Goal: Task Accomplishment & Management: Manage account settings

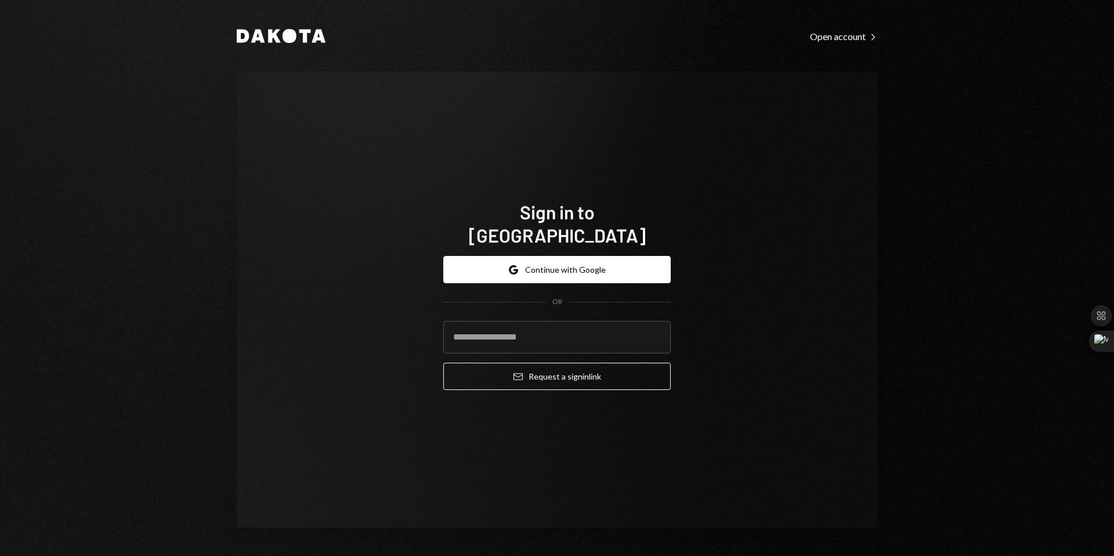
type input "**********"
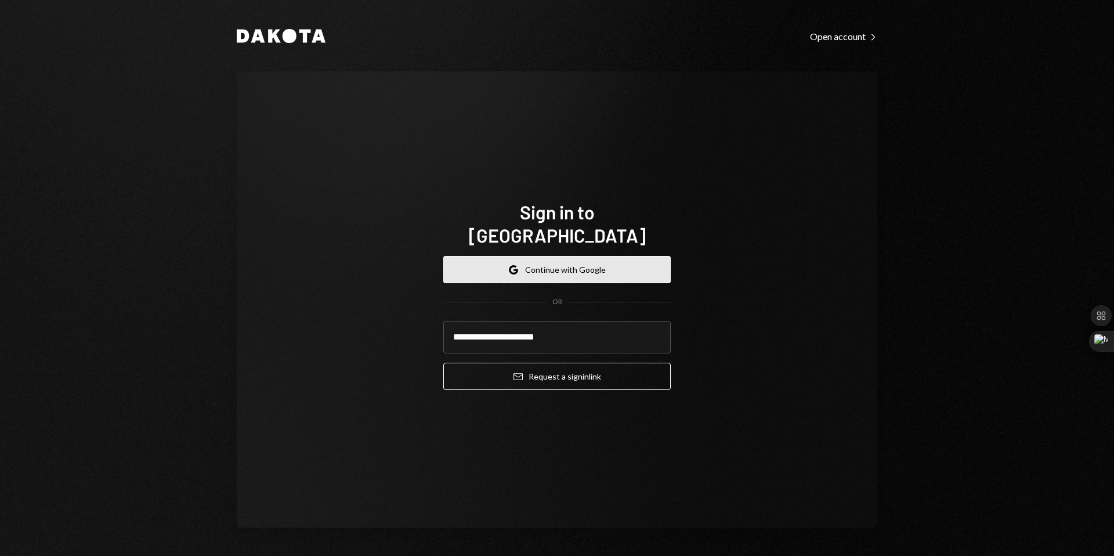
click at [566, 256] on button "Google Continue with Google" at bounding box center [556, 269] width 227 height 27
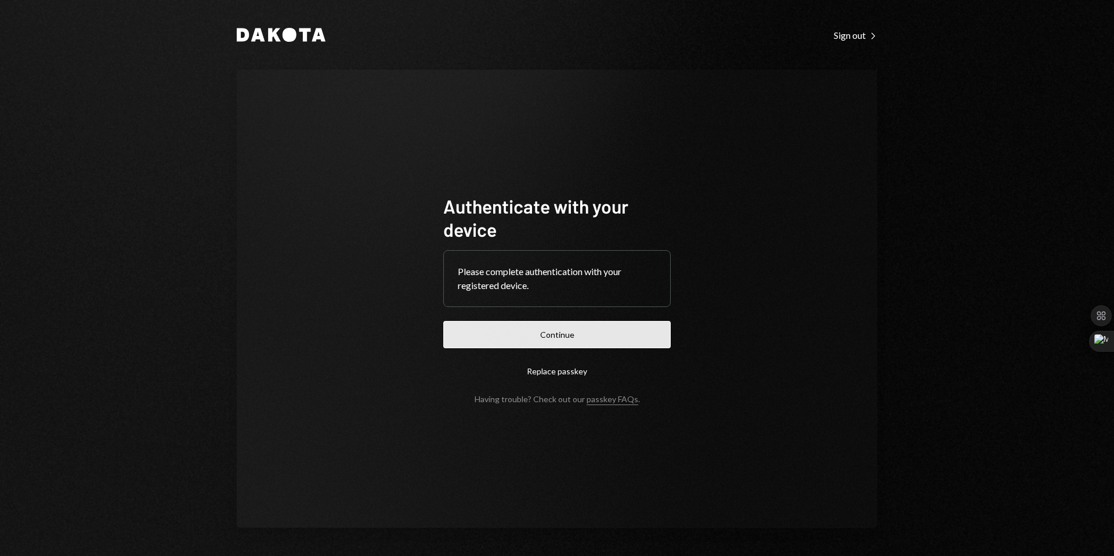
click at [575, 339] on button "Continue" at bounding box center [556, 334] width 227 height 27
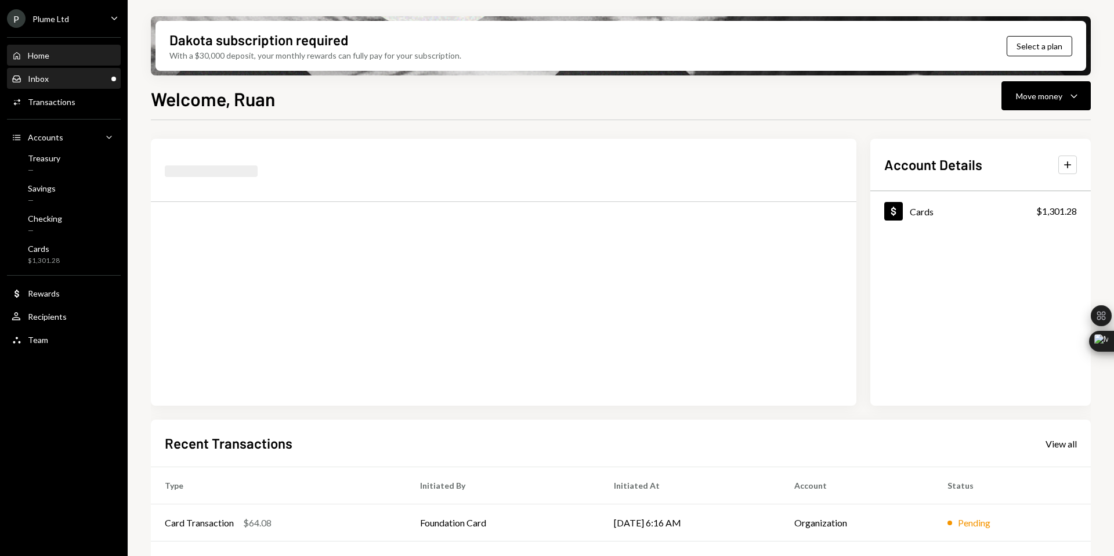
click at [67, 76] on div "Inbox Inbox" at bounding box center [64, 79] width 104 height 10
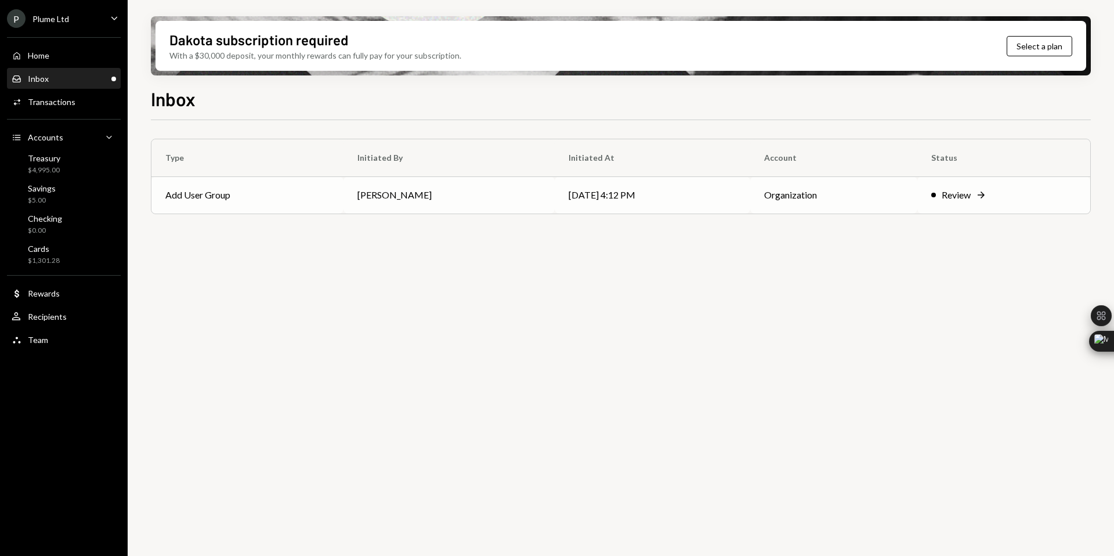
click at [964, 195] on div "Review" at bounding box center [956, 195] width 29 height 14
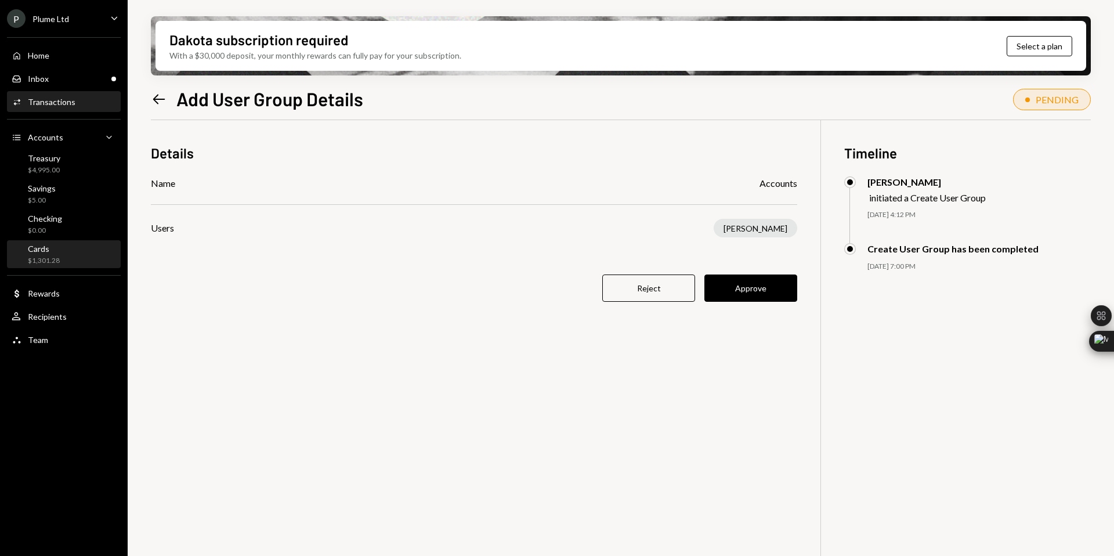
click at [73, 258] on div "Cards $1,301.28" at bounding box center [64, 255] width 104 height 22
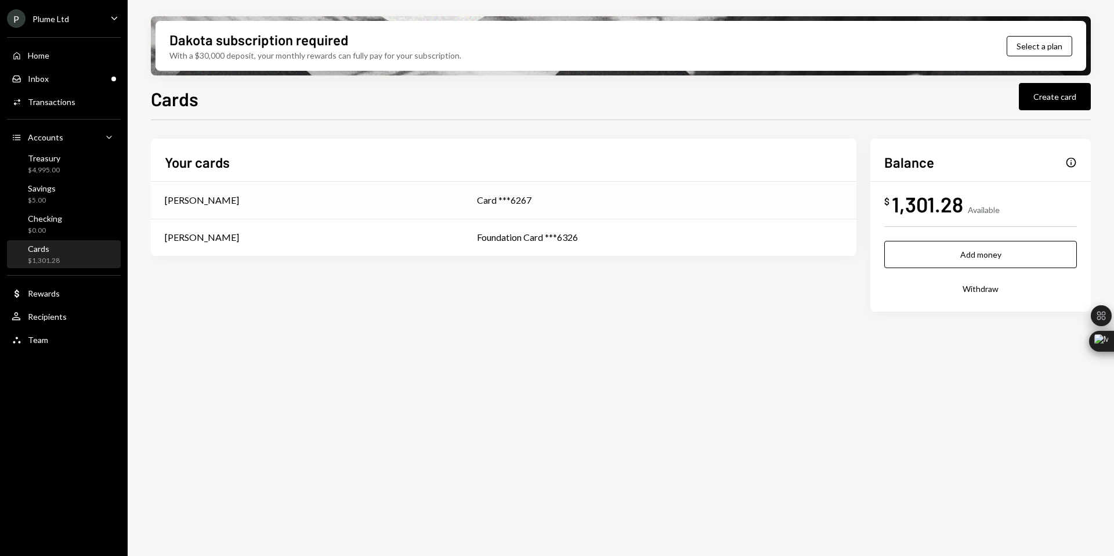
click at [266, 198] on div "[PERSON_NAME]" at bounding box center [307, 200] width 284 height 14
click at [338, 251] on td "[PERSON_NAME]" at bounding box center [307, 237] width 312 height 37
click at [401, 226] on td "[PERSON_NAME]" at bounding box center [307, 237] width 312 height 37
click at [61, 166] on div "Treasury $4,995.00" at bounding box center [64, 164] width 104 height 22
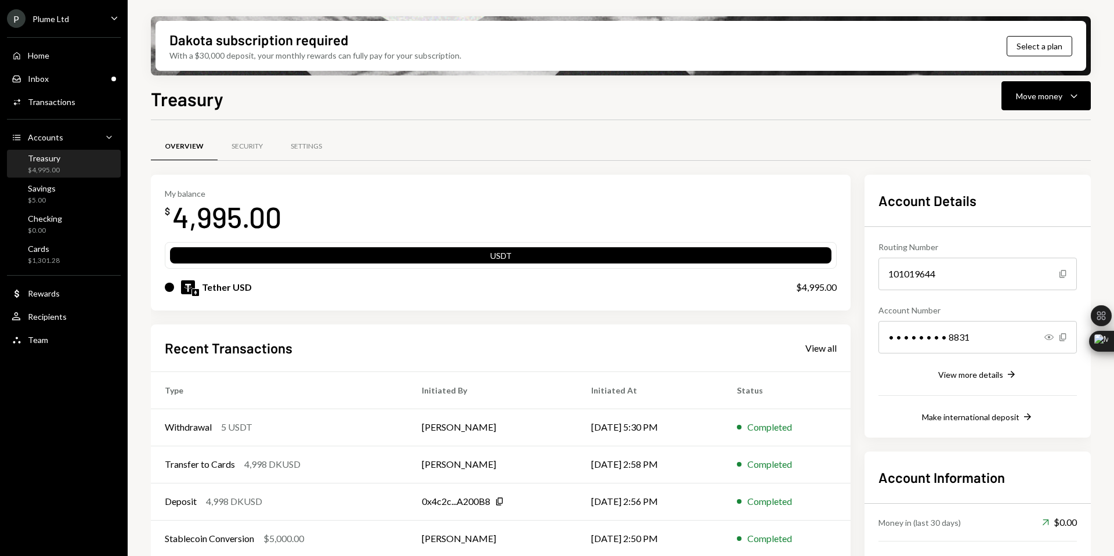
click at [414, 329] on div "Recent Transactions View all Type Initiated By Initiated At Status Withdrawal 5…" at bounding box center [501, 459] width 700 height 270
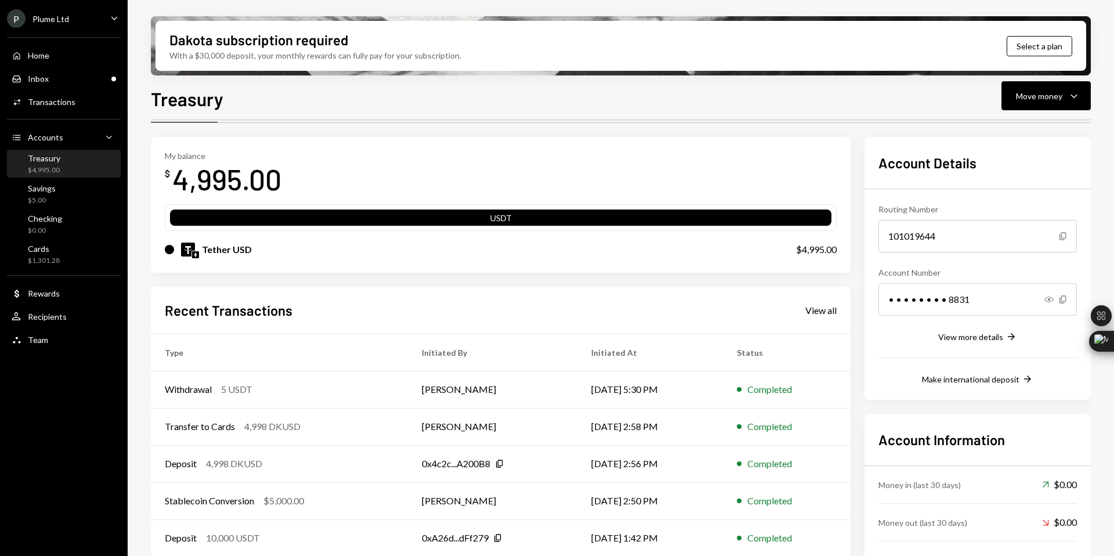
scroll to position [75, 0]
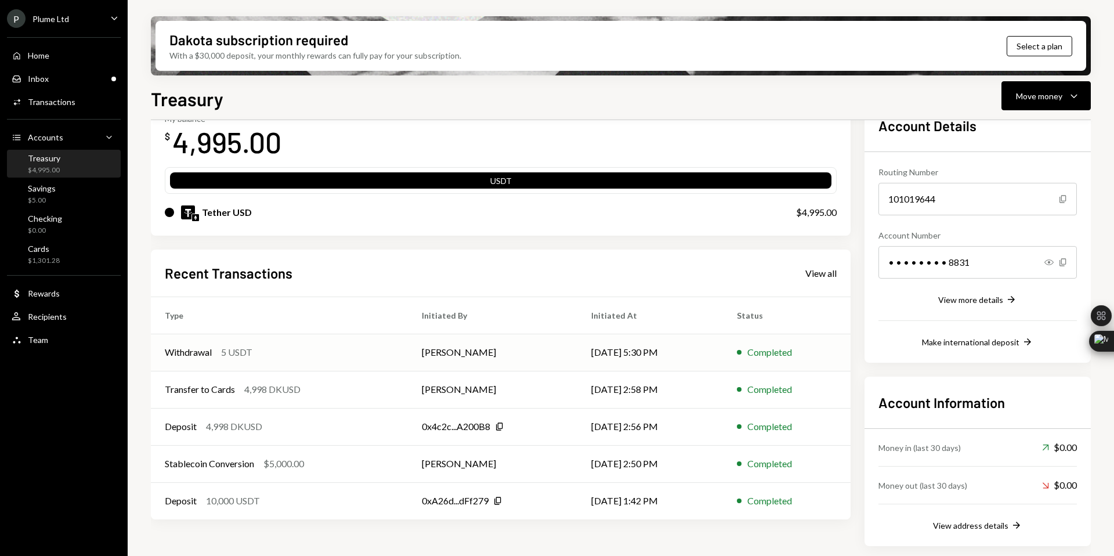
click at [367, 359] on div "Withdrawal 5 USDT" at bounding box center [279, 352] width 229 height 14
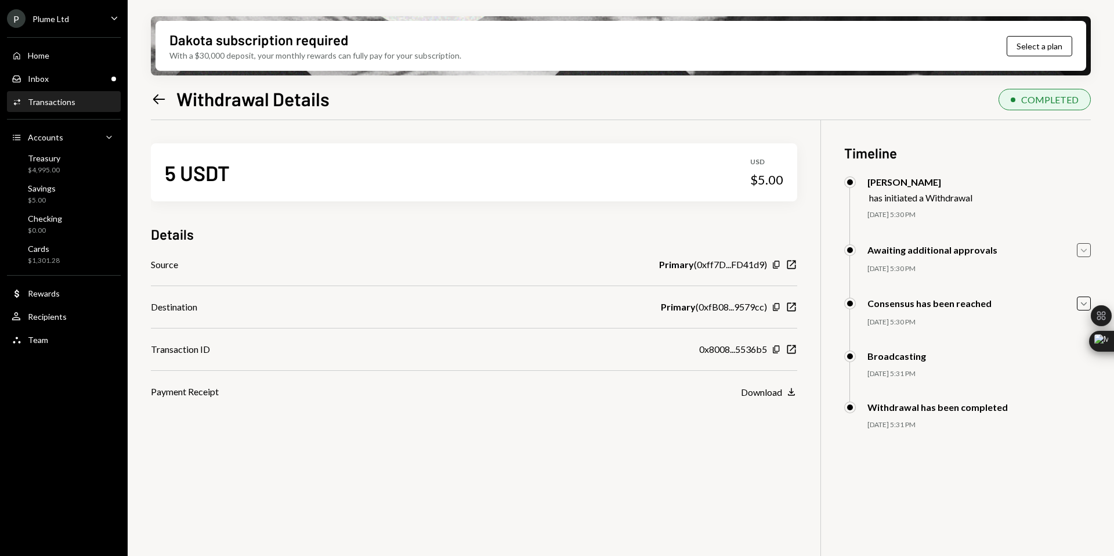
click at [1087, 250] on icon "Caret Down" at bounding box center [1083, 250] width 13 height 13
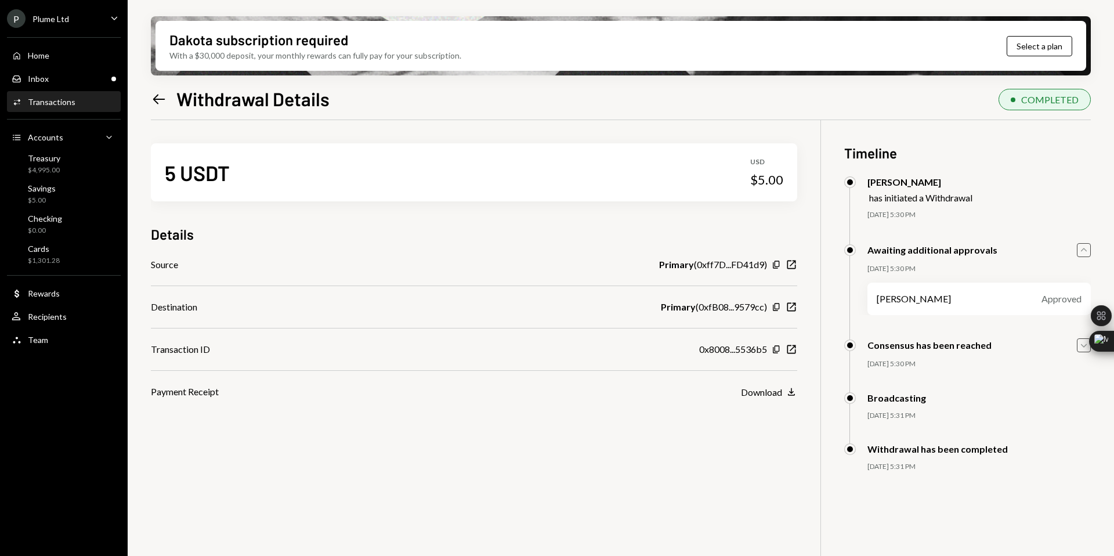
click at [1078, 347] on icon "Caret Down" at bounding box center [1083, 345] width 13 height 13
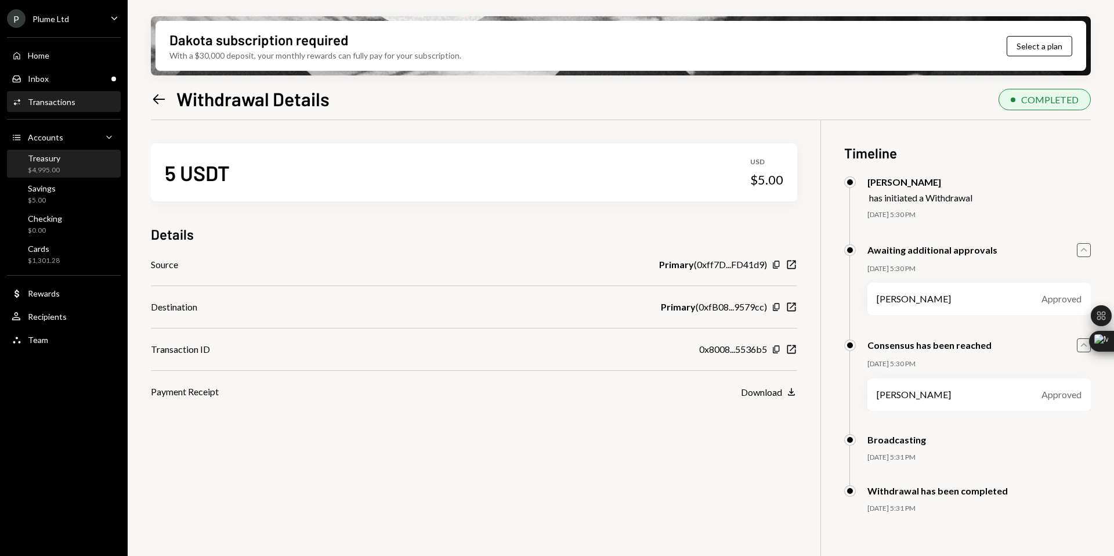
click at [55, 168] on div "$4,995.00" at bounding box center [44, 170] width 32 height 10
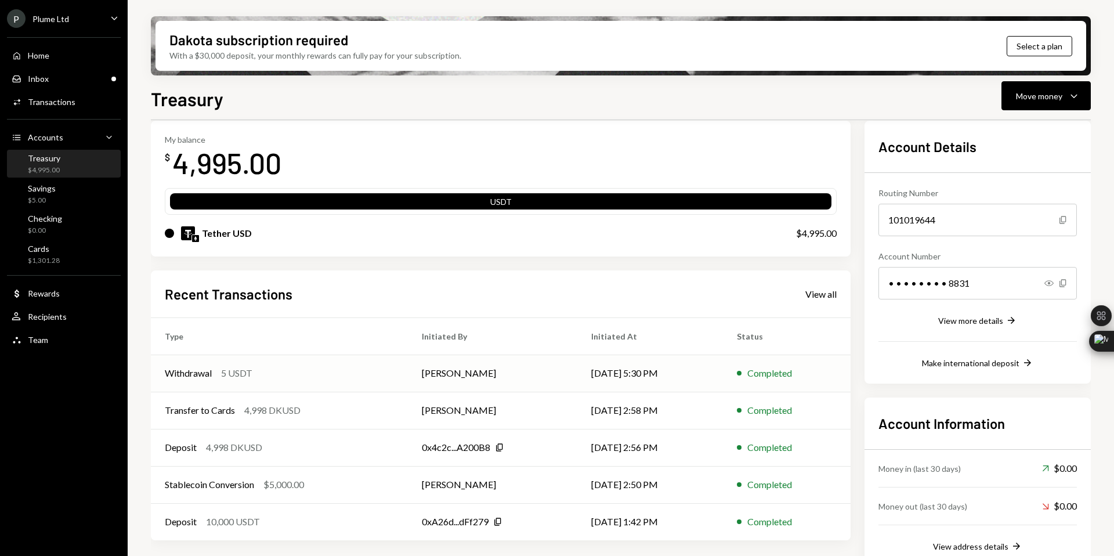
scroll to position [75, 0]
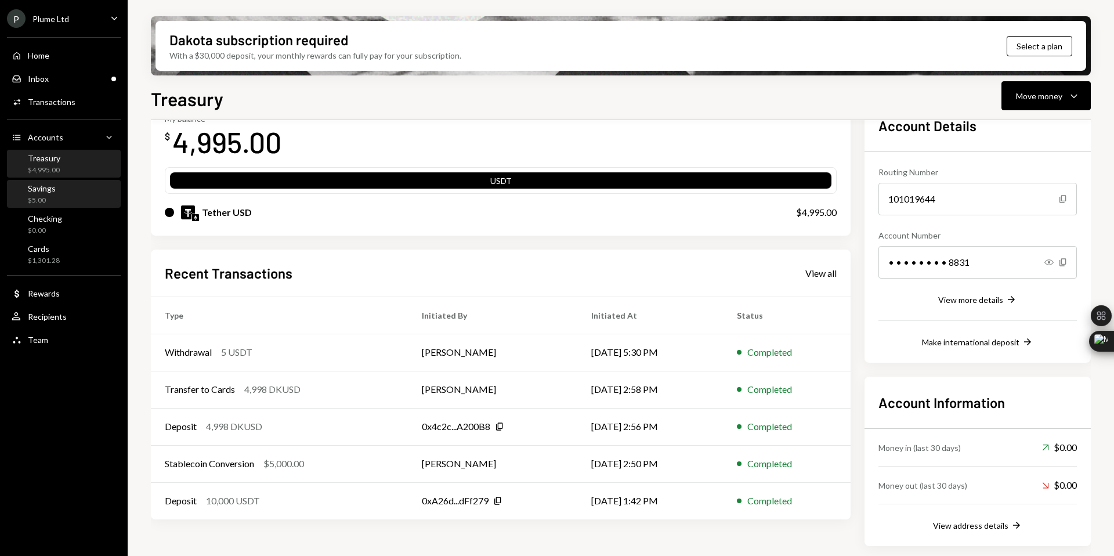
click at [68, 188] on div "Savings $5.00" at bounding box center [64, 194] width 104 height 22
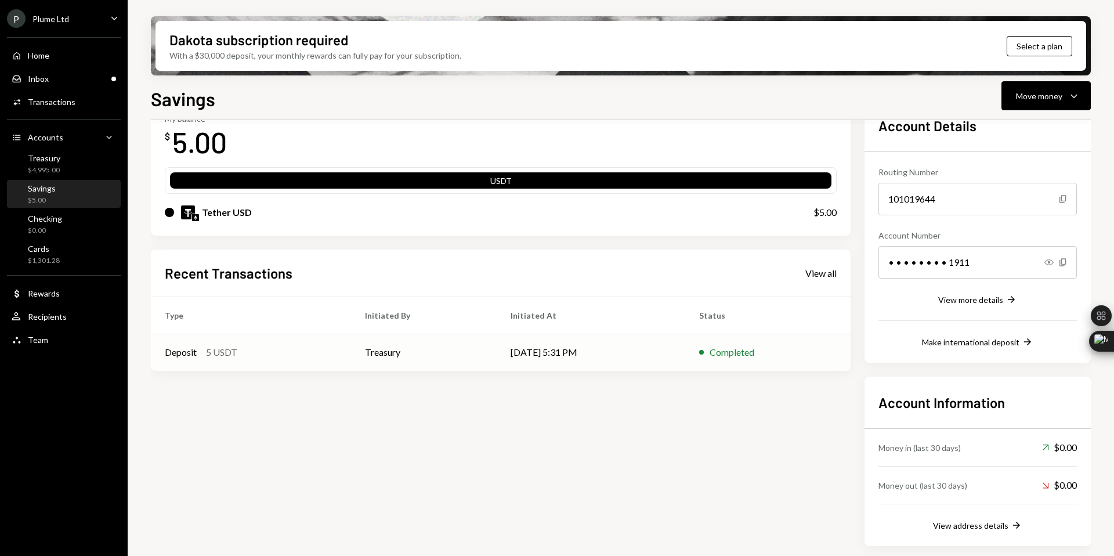
click at [451, 353] on td "Treasury" at bounding box center [424, 352] width 146 height 37
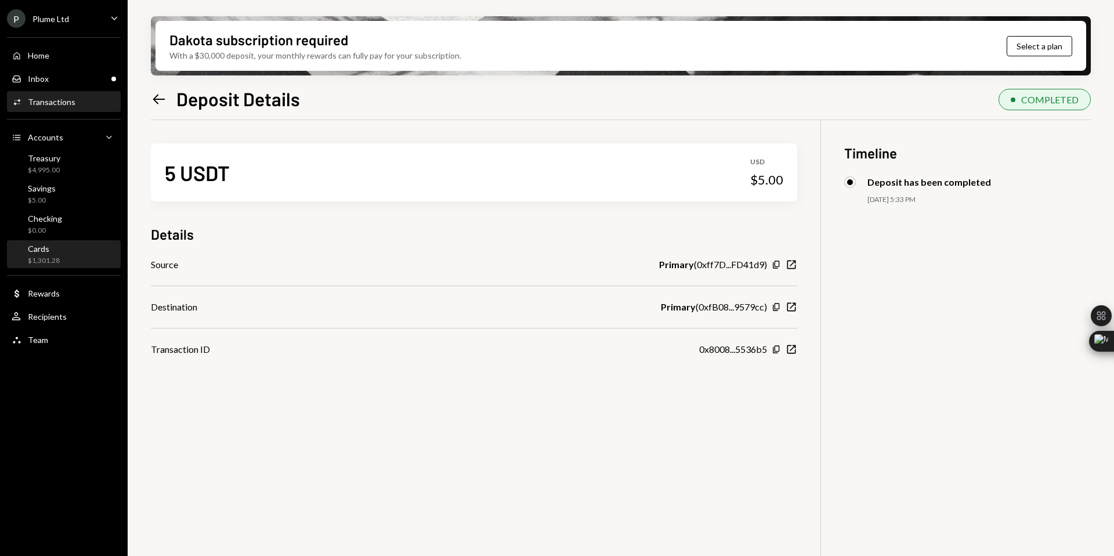
click at [53, 258] on div "$1,301.28" at bounding box center [44, 261] width 32 height 10
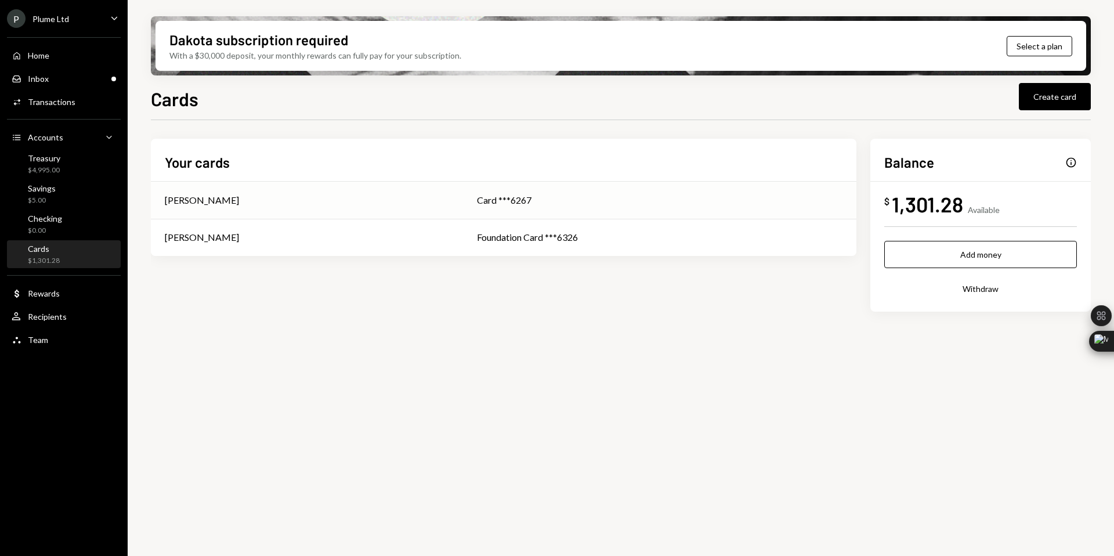
click at [435, 204] on div "[PERSON_NAME]" at bounding box center [307, 200] width 284 height 14
click at [63, 104] on div "Transactions" at bounding box center [52, 102] width 48 height 10
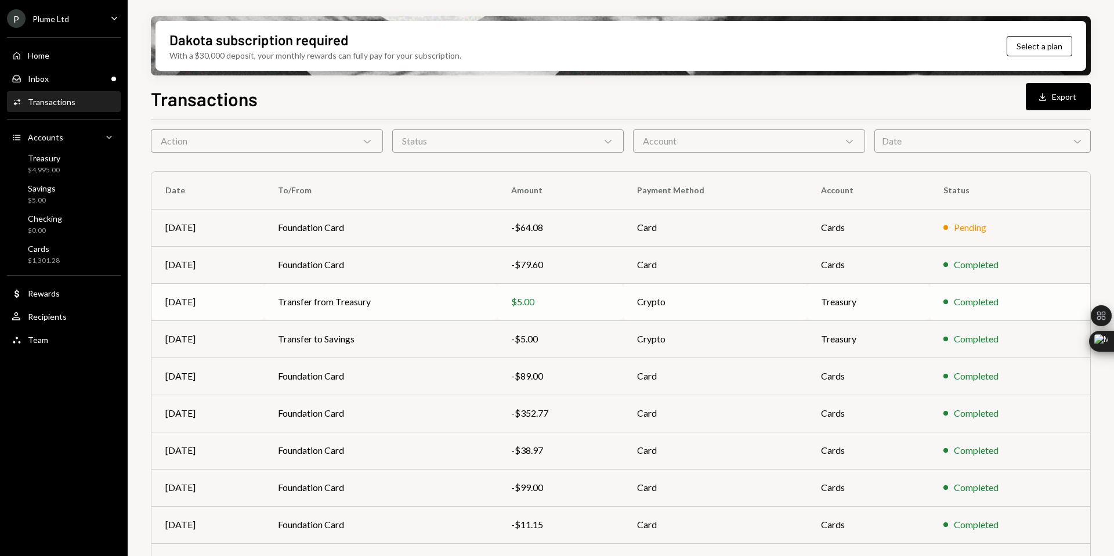
scroll to position [46, 0]
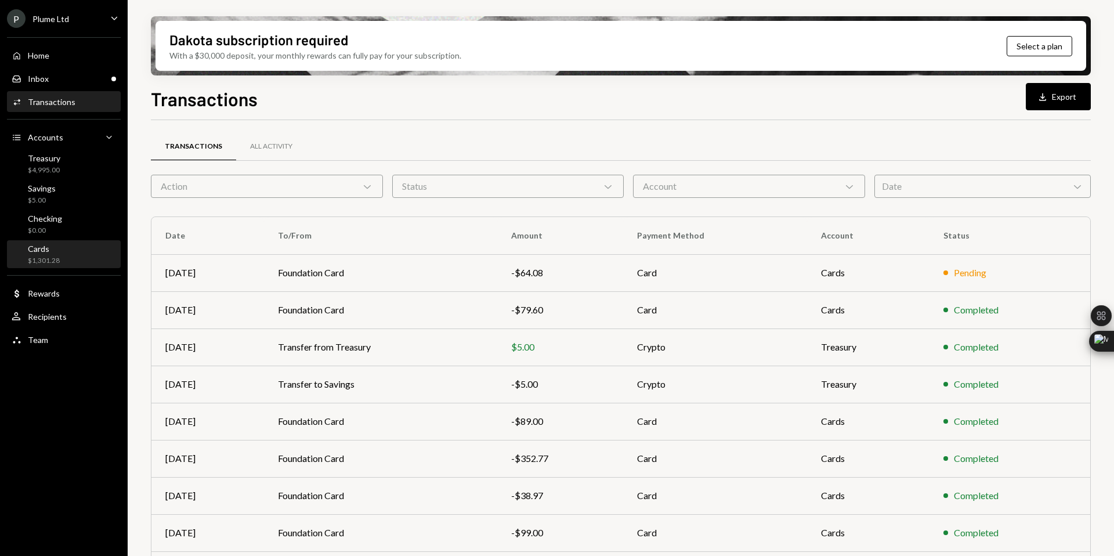
click at [61, 255] on div "Cards $1,301.28" at bounding box center [64, 255] width 104 height 22
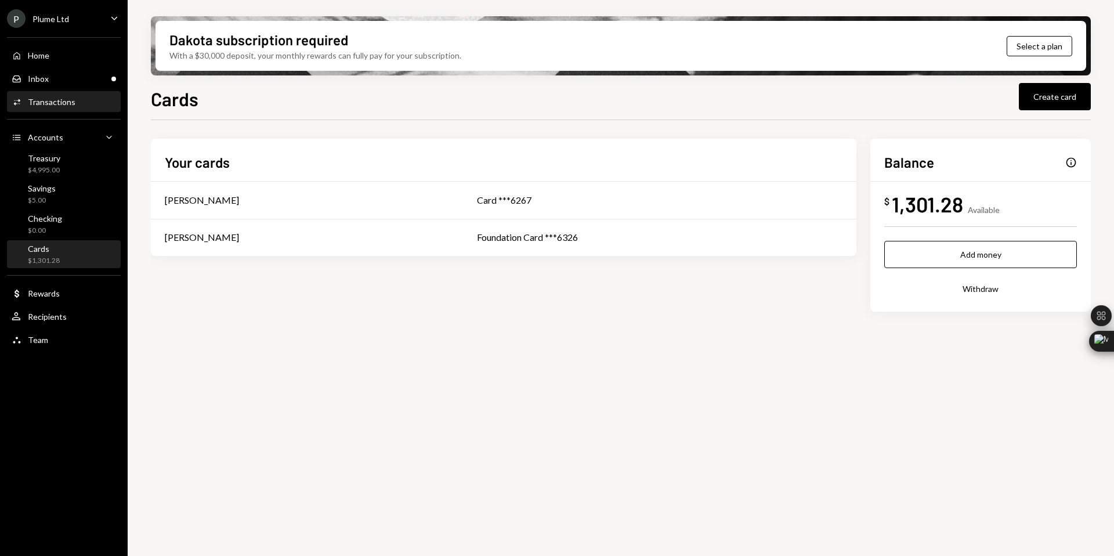
click at [73, 104] on div "Activities Transactions" at bounding box center [64, 102] width 104 height 10
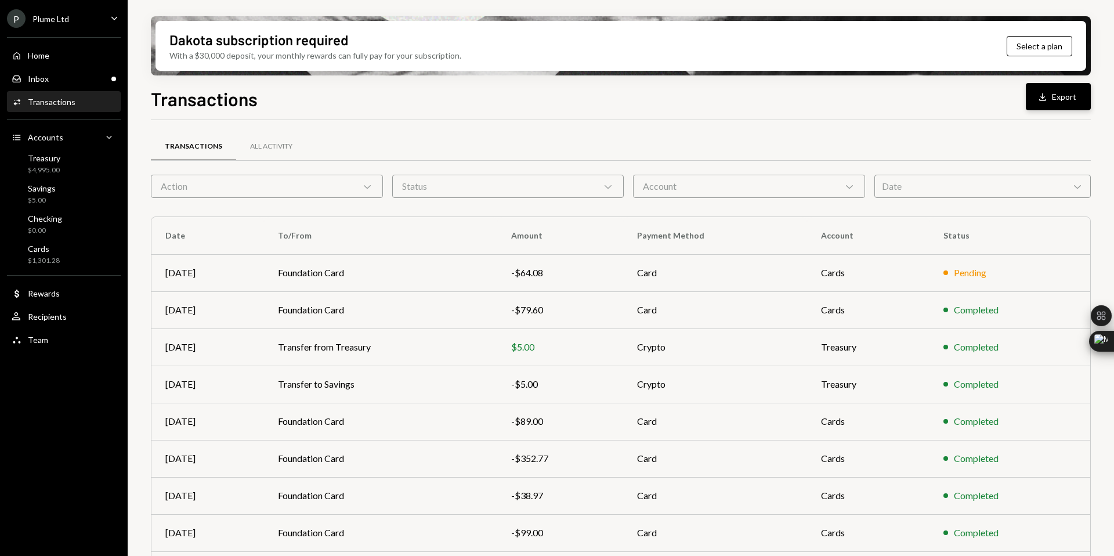
click at [1078, 99] on button "Download Export" at bounding box center [1058, 96] width 65 height 27
click at [468, 187] on div "Status Chevron Down" at bounding box center [508, 186] width 232 height 23
click at [256, 180] on div "Action Chevron Down" at bounding box center [267, 186] width 232 height 23
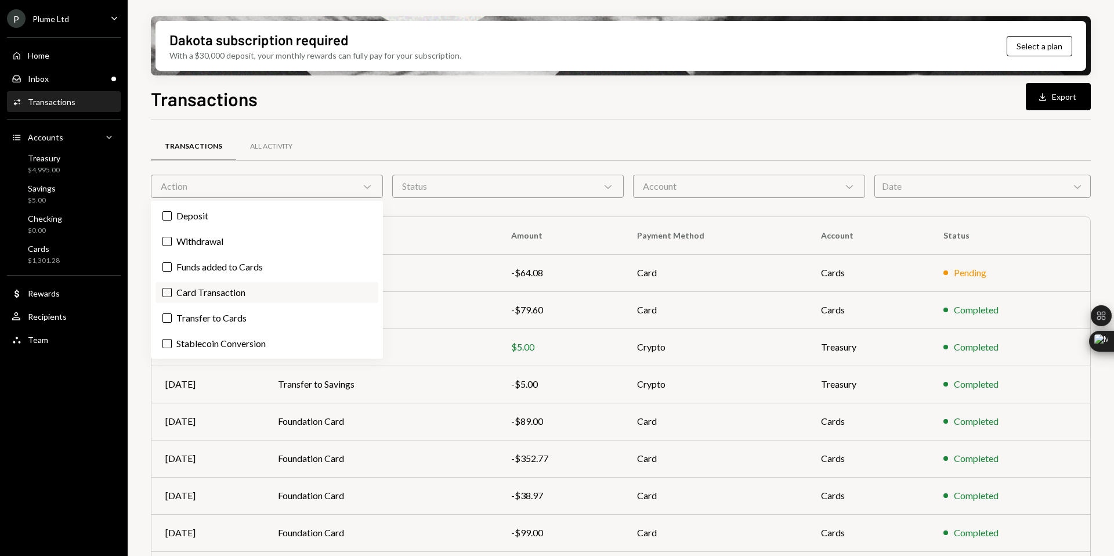
click at [241, 296] on label "Card Transaction" at bounding box center [266, 292] width 223 height 21
click at [172, 296] on button "Card Transaction" at bounding box center [166, 292] width 9 height 9
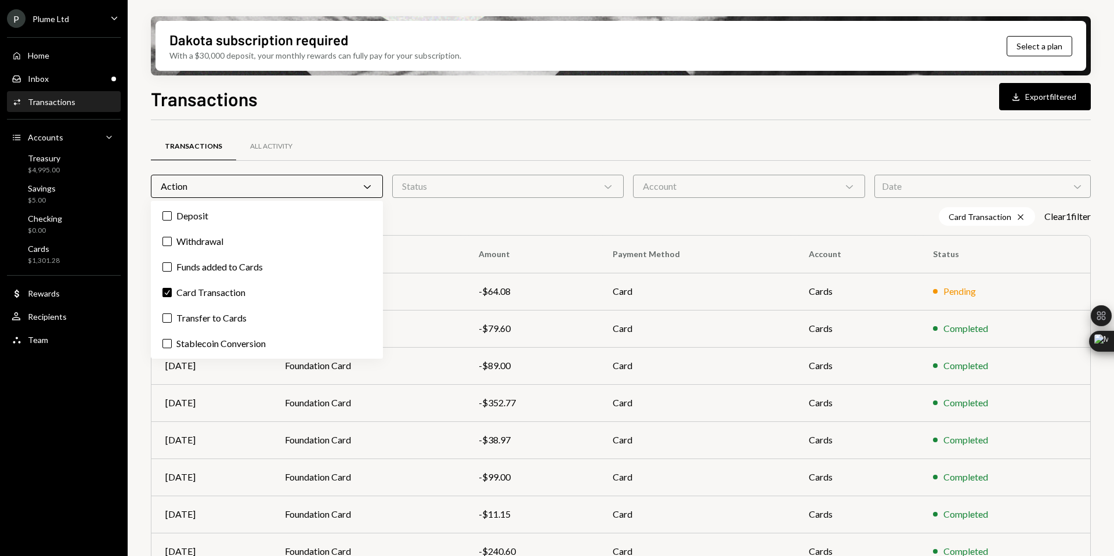
click at [466, 212] on div "Card Transaction Cross Clear 1 filter" at bounding box center [621, 216] width 940 height 19
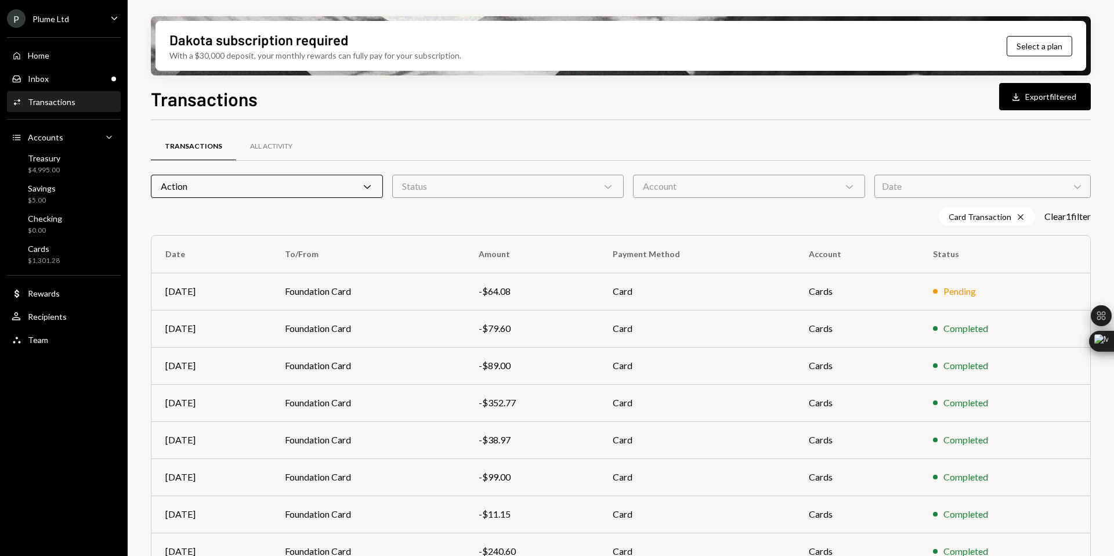
click at [914, 184] on div "Date Chevron Down" at bounding box center [982, 186] width 216 height 23
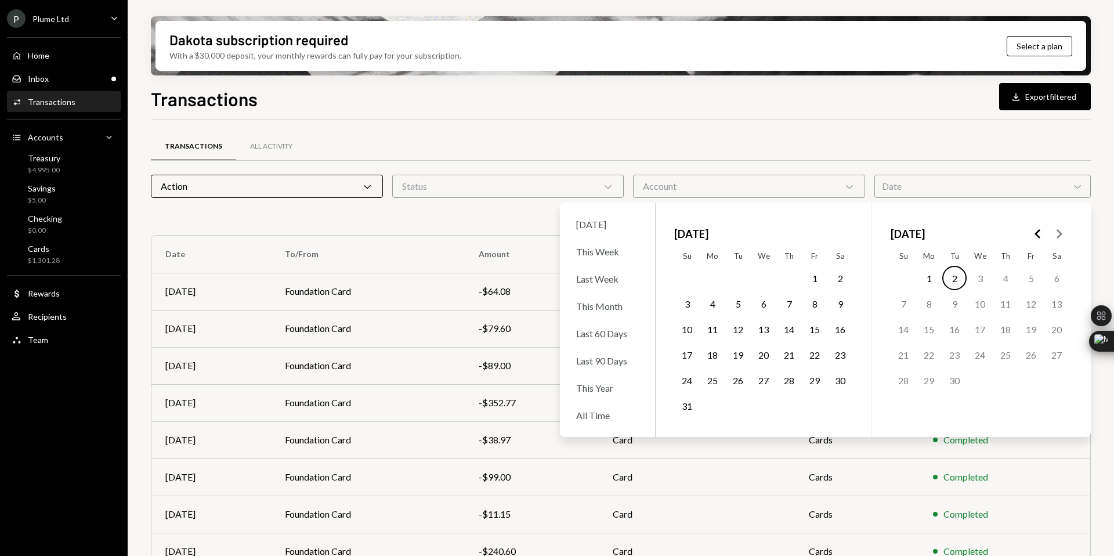
click at [813, 273] on button "1" at bounding box center [814, 278] width 24 height 24
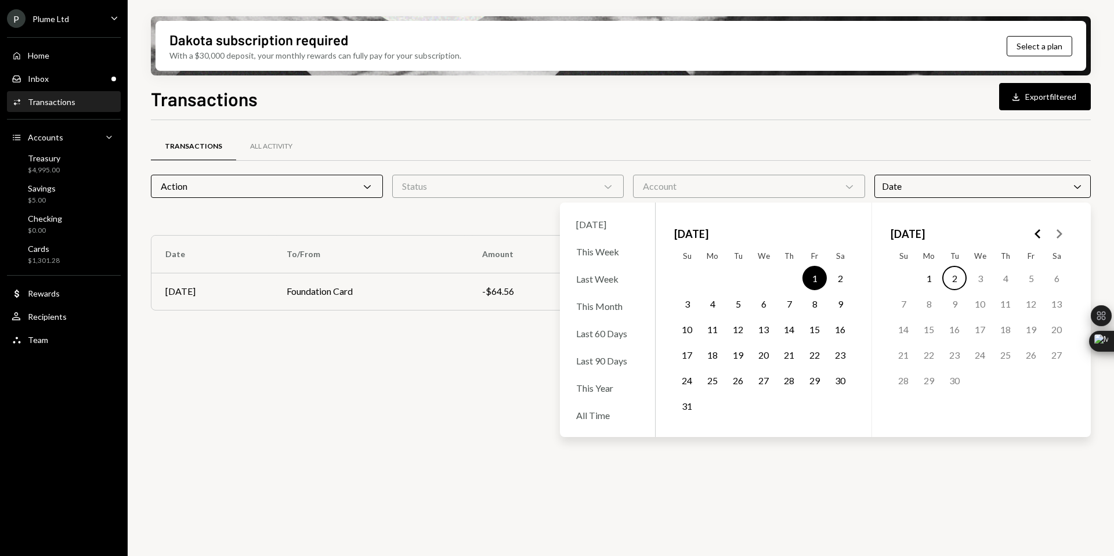
click at [693, 408] on button "31" at bounding box center [687, 405] width 24 height 24
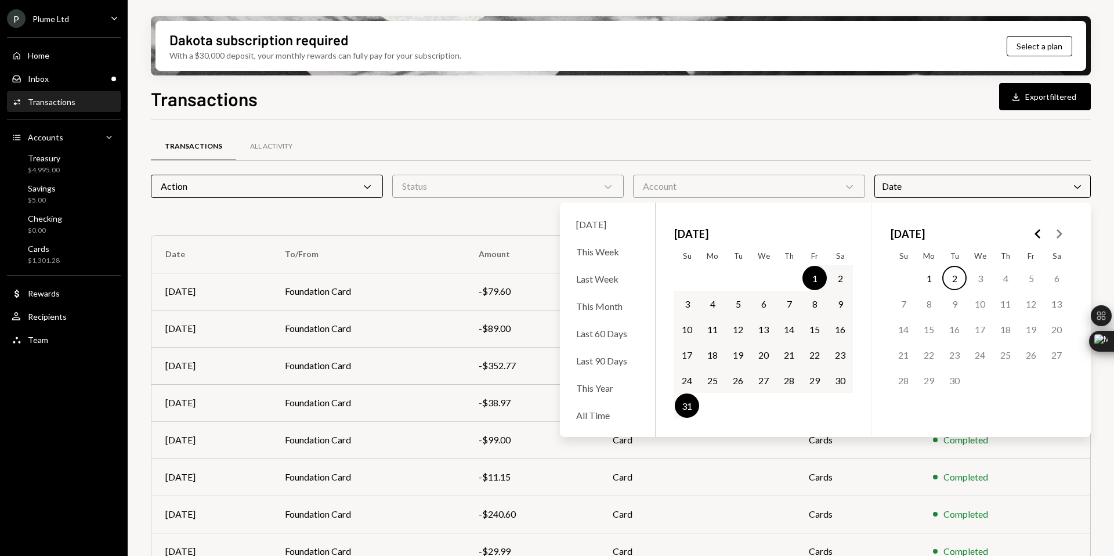
click at [994, 132] on div "Transactions All Activity" at bounding box center [621, 147] width 940 height 30
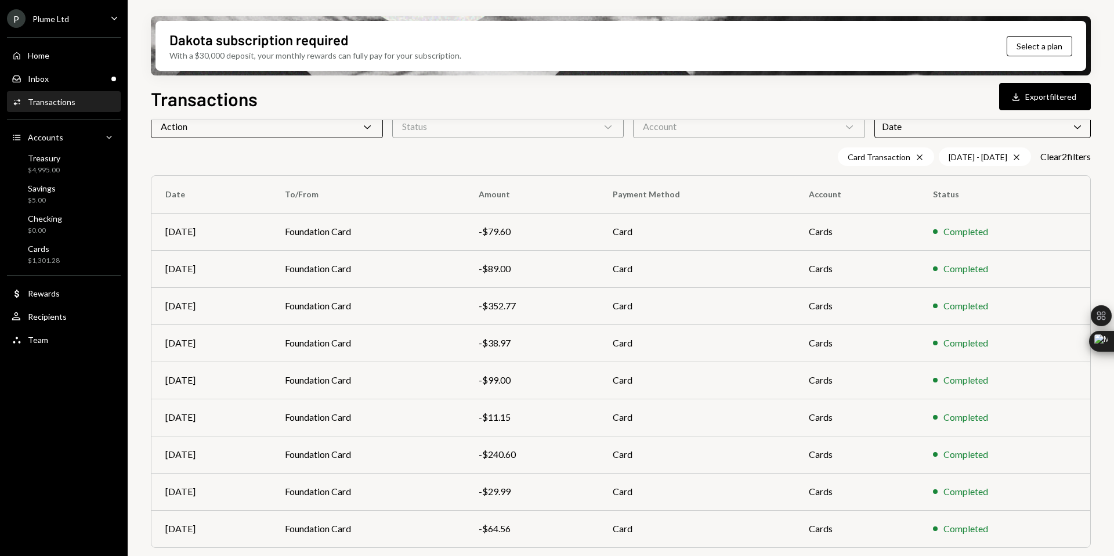
scroll to position [59, 0]
click at [1056, 93] on button "Download Export filtered" at bounding box center [1045, 96] width 92 height 27
